Goal: Task Accomplishment & Management: Use online tool/utility

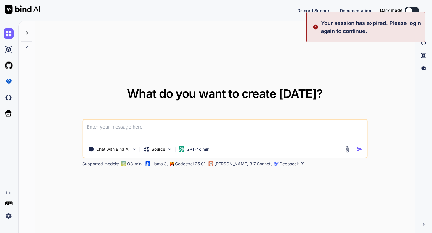
type textarea "x"
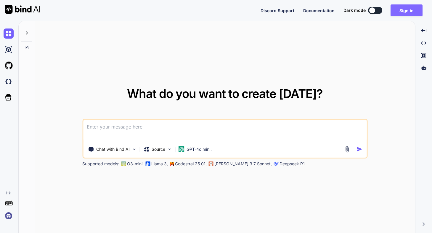
click at [404, 11] on button "Sign in" at bounding box center [407, 10] width 32 height 12
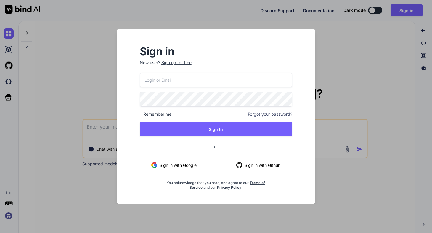
click at [199, 85] on input "email" at bounding box center [216, 80] width 153 height 15
type input "[EMAIL_ADDRESS][DOMAIN_NAME]"
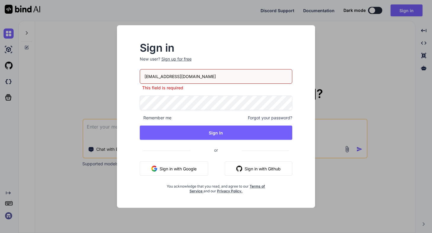
click at [353, 105] on div "Sign in New user? Sign up for free [EMAIL_ADDRESS][DOMAIN_NAME] This field is r…" at bounding box center [216, 116] width 432 height 233
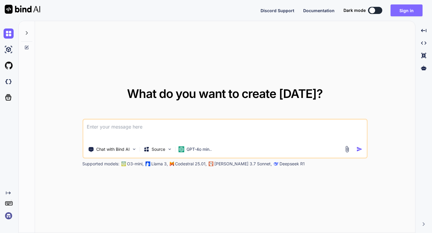
click at [400, 11] on button "Sign in" at bounding box center [407, 10] width 32 height 12
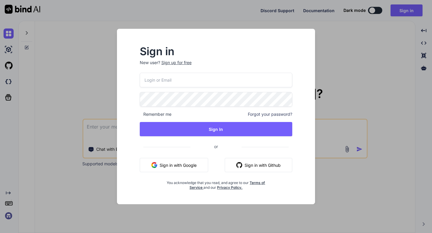
click at [204, 81] on input "email" at bounding box center [216, 80] width 153 height 15
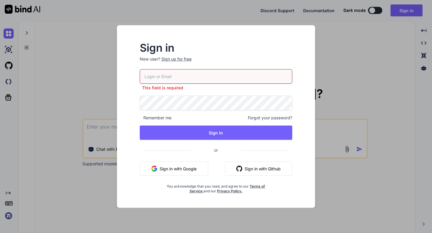
type input "[EMAIL_ADDRESS][DOMAIN_NAME]"
click at [365, 80] on div "Sign in New user? Sign up for free [EMAIL_ADDRESS][DOMAIN_NAME] This field is r…" at bounding box center [216, 116] width 432 height 233
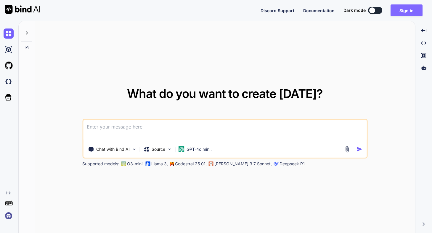
click at [405, 12] on button "Sign in" at bounding box center [407, 10] width 32 height 12
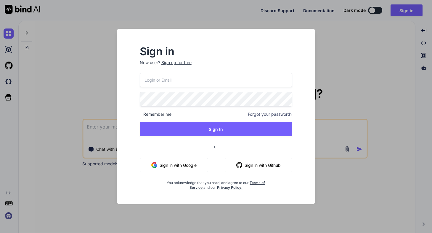
click at [351, 46] on div "Sign in New user? Sign up for free Remember me Forgot your password? Sign In or…" at bounding box center [216, 116] width 432 height 233
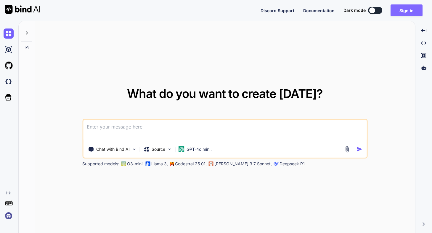
click at [397, 12] on button "Sign in" at bounding box center [407, 10] width 32 height 12
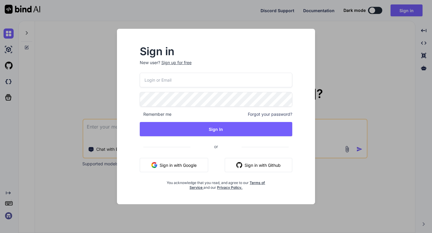
click at [219, 79] on input "email" at bounding box center [216, 80] width 153 height 15
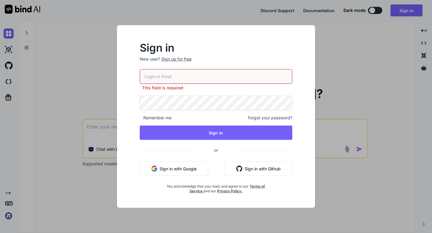
type input "[EMAIL_ADDRESS][DOMAIN_NAME]"
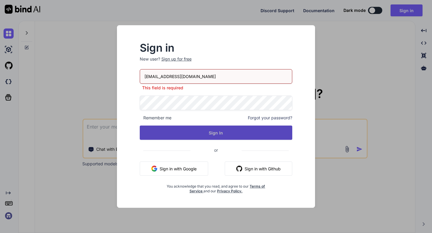
click at [220, 133] on button "Sign In" at bounding box center [216, 132] width 153 height 14
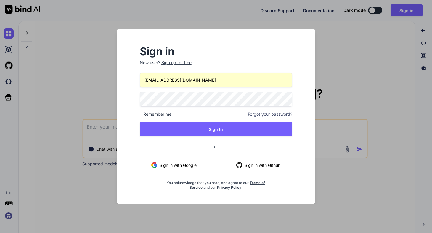
click at [135, 116] on div "Sign in New user? Sign up for free [EMAIL_ADDRESS][DOMAIN_NAME] Remember me For…" at bounding box center [216, 118] width 172 height 143
click at [159, 113] on span "Remember me" at bounding box center [156, 114] width 32 height 6
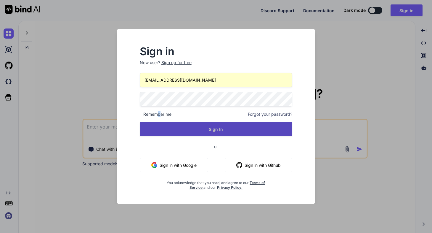
click at [192, 132] on button "Sign In" at bounding box center [216, 129] width 153 height 14
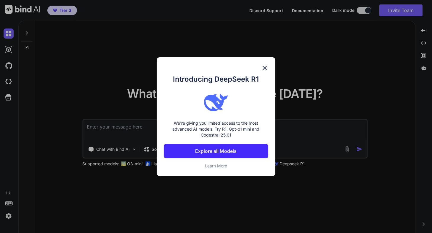
click at [265, 68] on img at bounding box center [264, 67] width 7 height 7
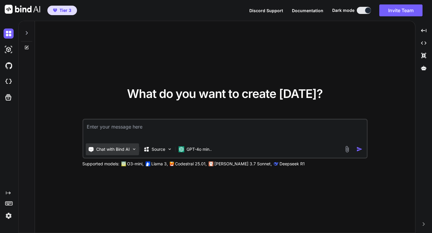
click at [135, 148] on img at bounding box center [134, 148] width 5 height 5
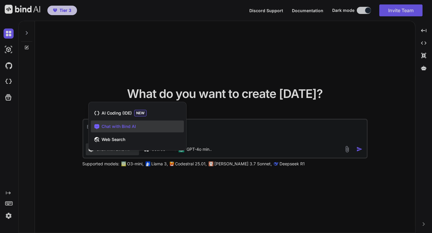
click at [135, 148] on div "AI Coding (IDE) NEW Chat with Bind AI Web Search" at bounding box center [138, 127] width 98 height 46
click at [215, 114] on div at bounding box center [216, 116] width 432 height 233
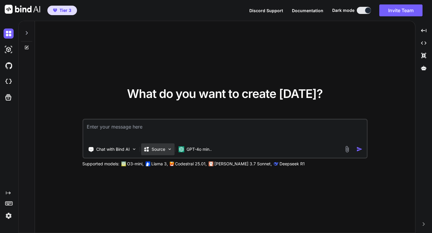
click at [171, 148] on img at bounding box center [169, 148] width 5 height 5
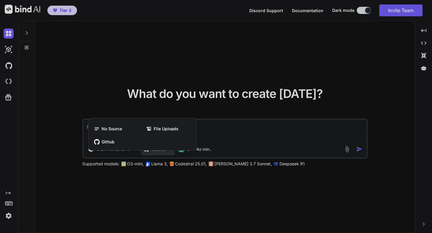
click at [204, 116] on div at bounding box center [216, 116] width 432 height 233
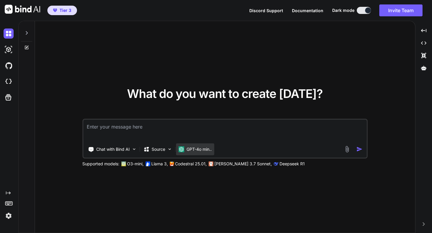
click at [183, 149] on img at bounding box center [181, 149] width 6 height 6
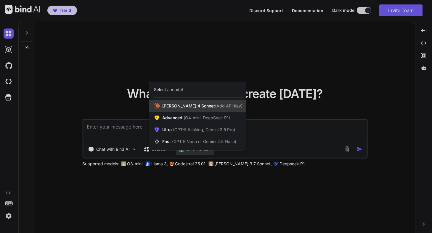
click at [196, 107] on span "[PERSON_NAME] 4 Sonnet (Add API Key)" at bounding box center [202, 106] width 80 height 6
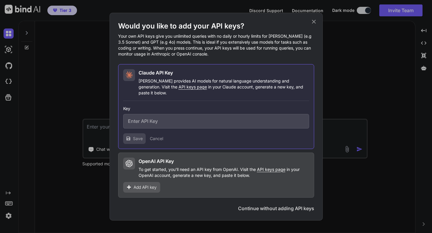
click at [263, 206] on button "Continue without adding API keys" at bounding box center [276, 207] width 76 height 7
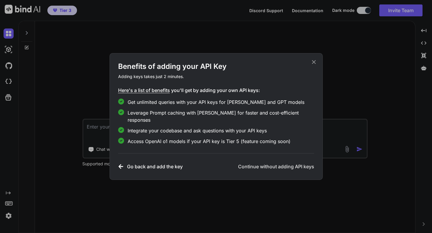
click at [313, 65] on icon at bounding box center [314, 62] width 7 height 7
